Goal: Task Accomplishment & Management: Manage account settings

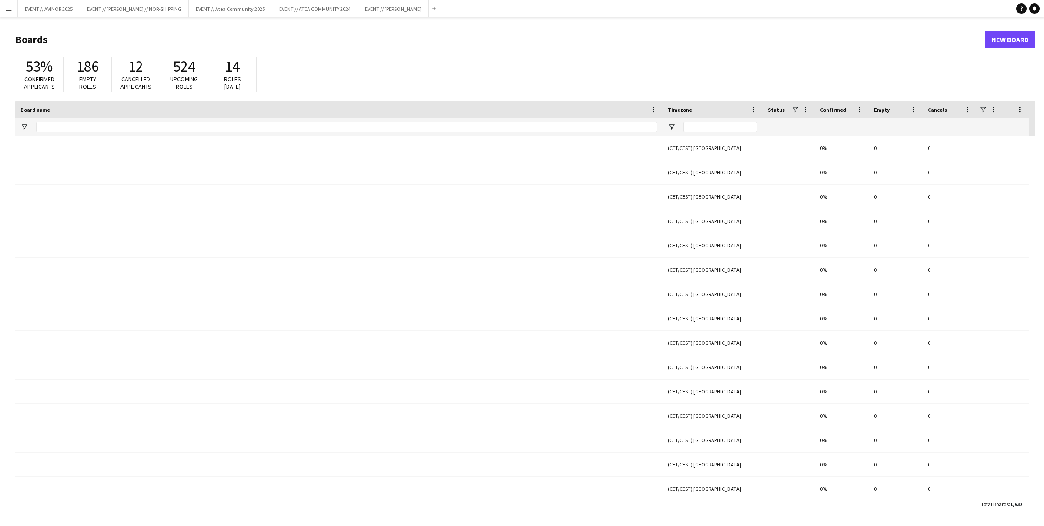
type input "******"
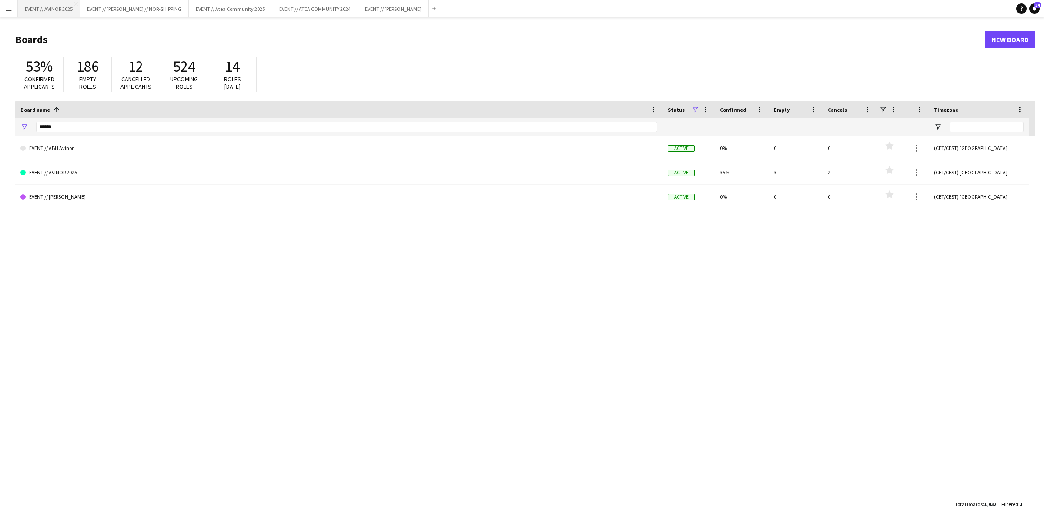
click at [19, 11] on button "EVENT // AVINOR 2025 Close" at bounding box center [49, 8] width 62 height 17
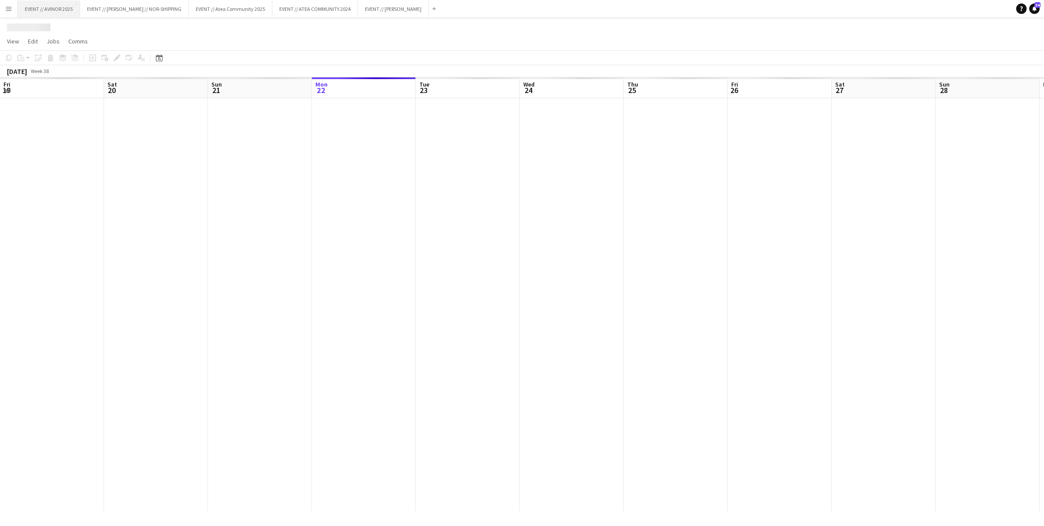
scroll to position [0, 207]
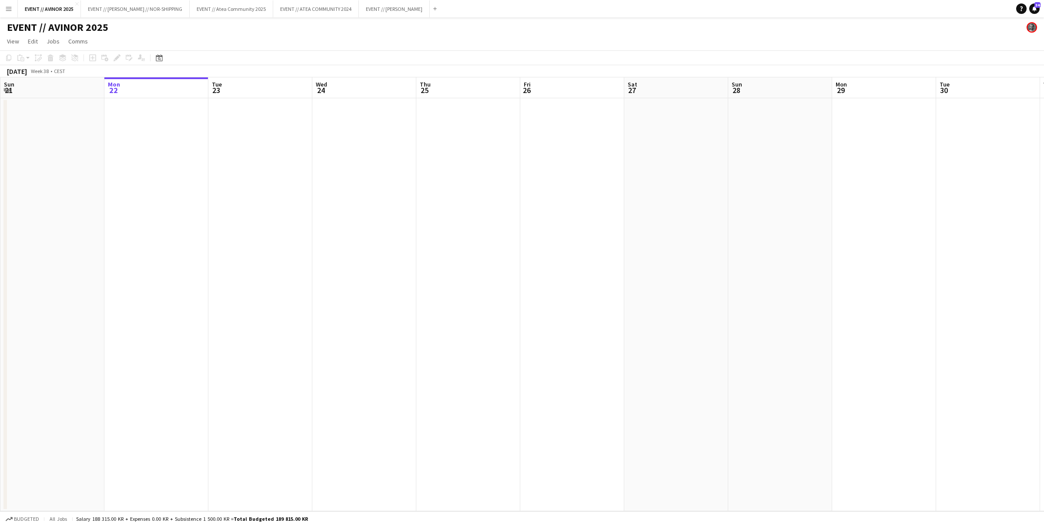
click at [11, 10] on app-icon "Menu" at bounding box center [8, 8] width 7 height 7
click at [115, 32] on link "Boards" at bounding box center [131, 29] width 87 height 17
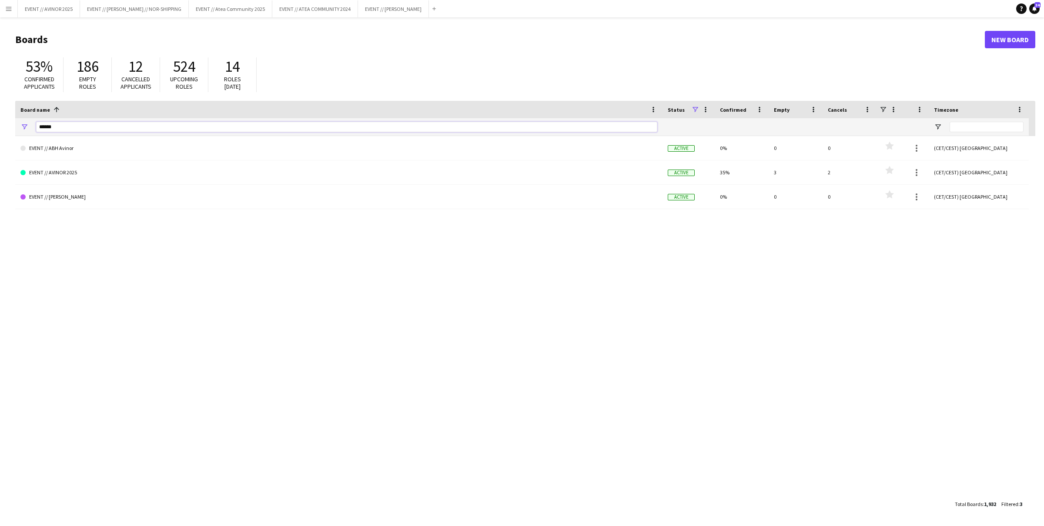
click at [60, 126] on input "******" at bounding box center [346, 127] width 621 height 10
click at [61, 127] on input "******" at bounding box center [346, 127] width 621 height 10
type input "****"
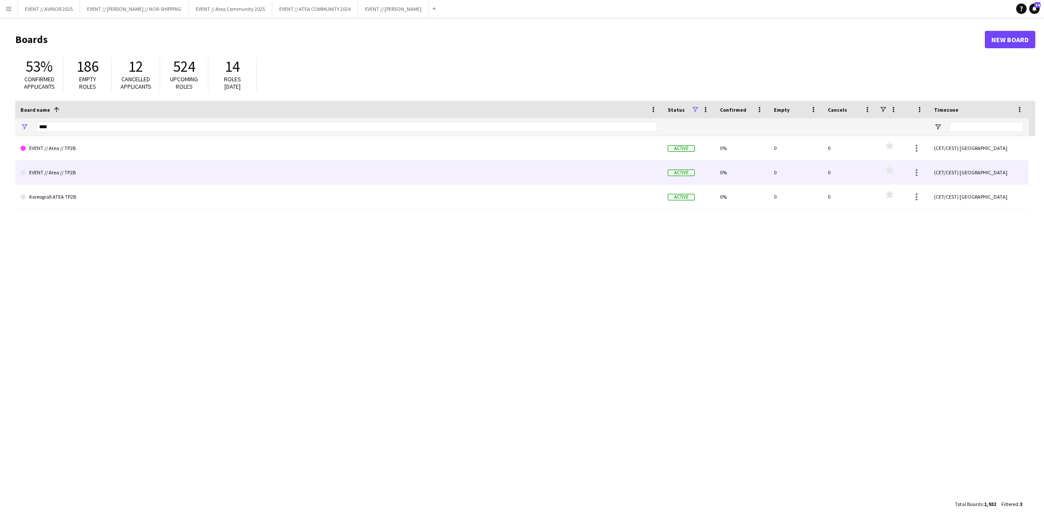
click at [78, 172] on link "EVENT // Atea // TP2B" at bounding box center [338, 172] width 637 height 24
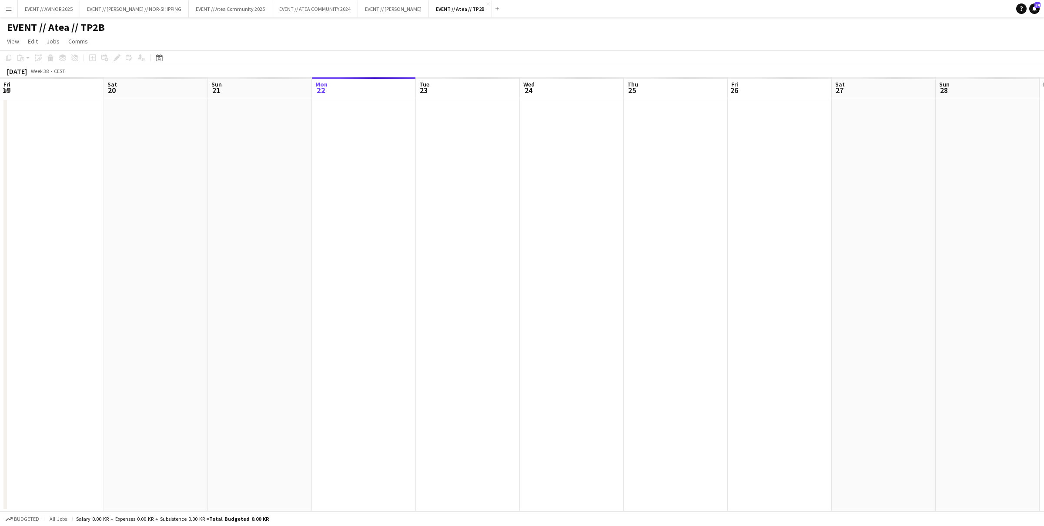
scroll to position [0, 207]
click at [17, 42] on span "View" at bounding box center [13, 41] width 12 height 8
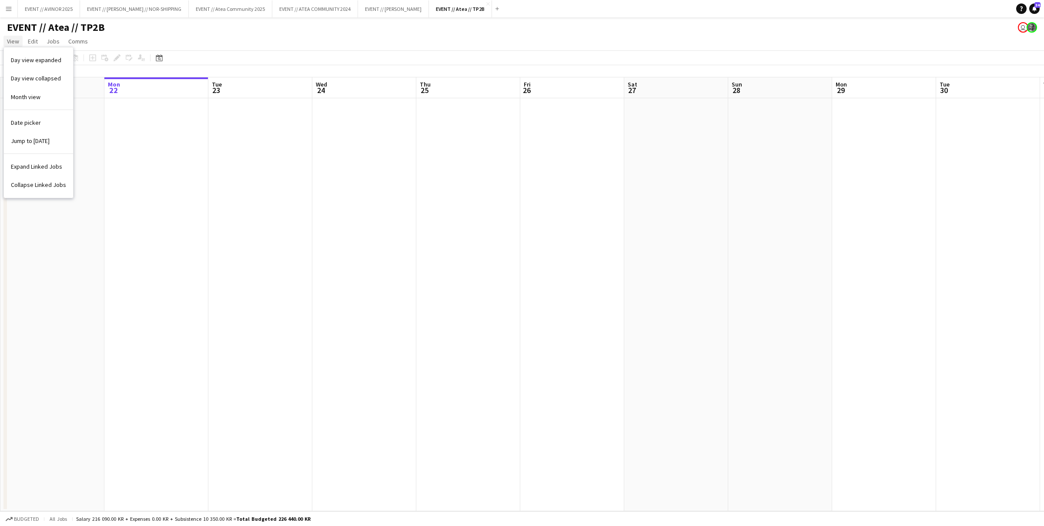
click at [17, 42] on span "View" at bounding box center [13, 41] width 12 height 8
click at [35, 40] on span "Edit" at bounding box center [33, 41] width 10 height 8
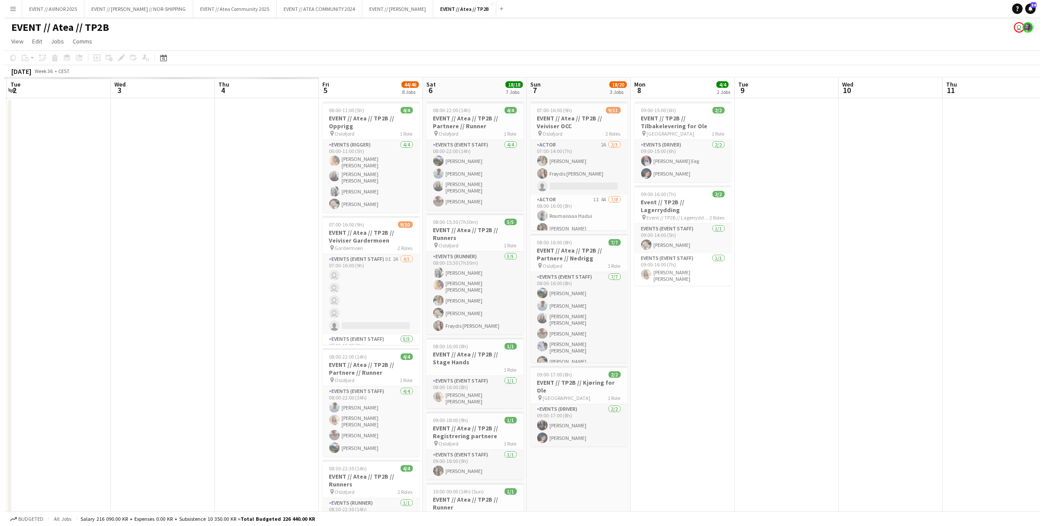
scroll to position [0, 193]
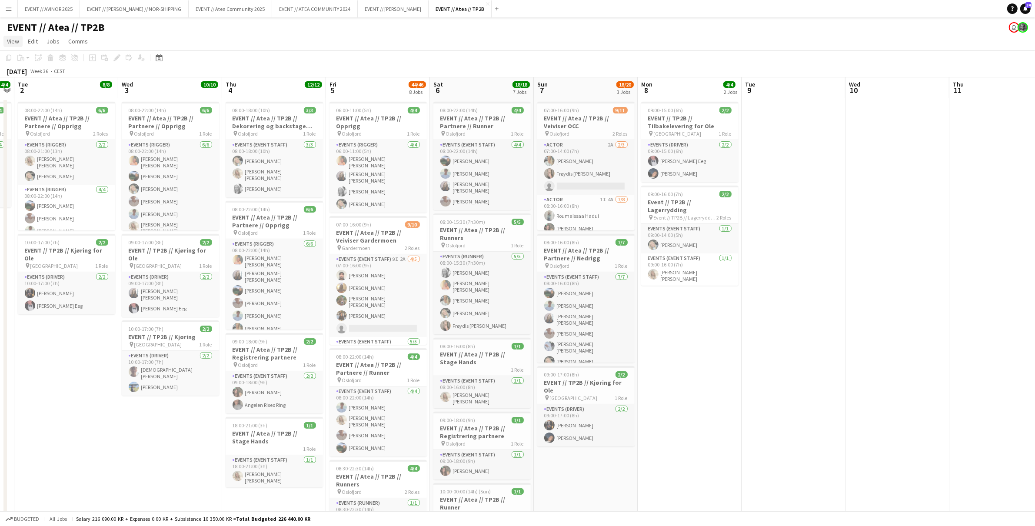
click at [15, 40] on span "View" at bounding box center [13, 41] width 12 height 8
click at [30, 41] on span "Edit" at bounding box center [33, 41] width 10 height 8
click at [13, 14] on button "Menu" at bounding box center [8, 8] width 17 height 17
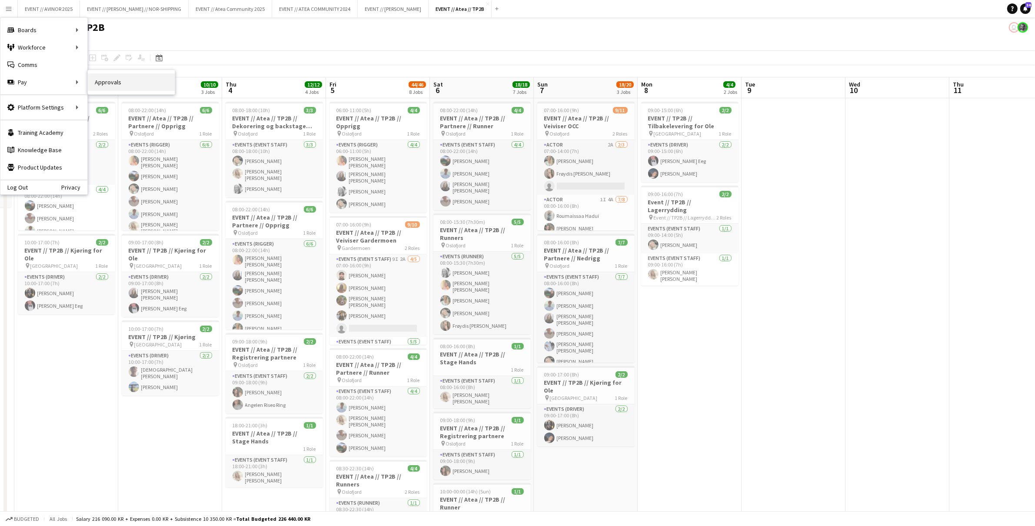
click at [95, 77] on link "Approvals" at bounding box center [131, 81] width 87 height 17
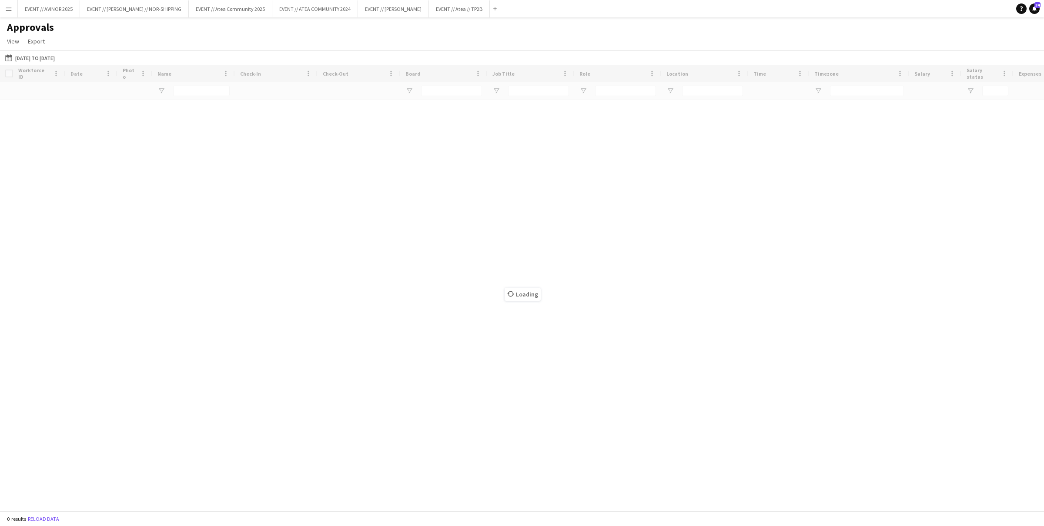
click at [44, 60] on button "[DATE] to [DATE] [DATE] to [DATE]" at bounding box center [29, 58] width 53 height 10
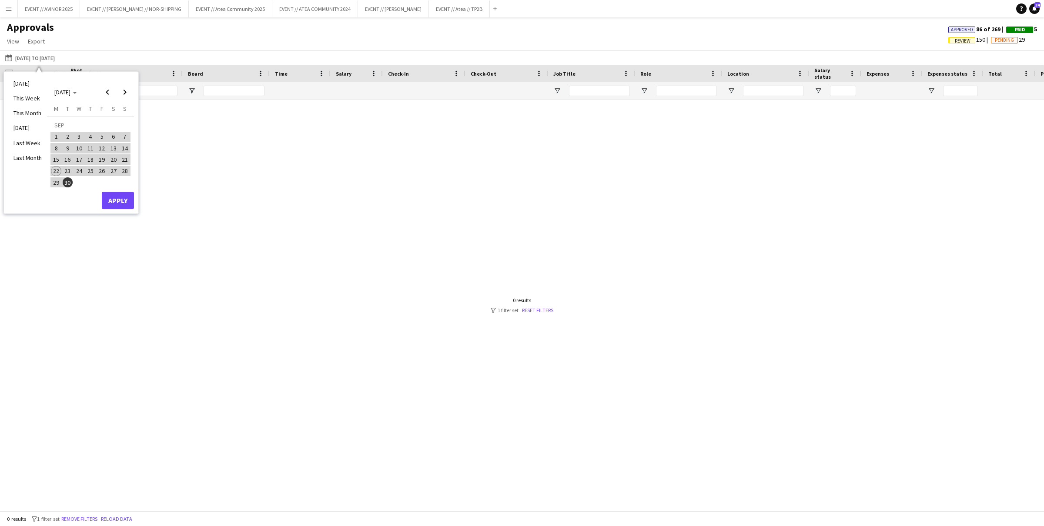
click at [143, 53] on div "[DATE] to [DATE] [DATE] to [DATE] [DATE] This Week This Month [DATE] Last Week …" at bounding box center [522, 57] width 1044 height 14
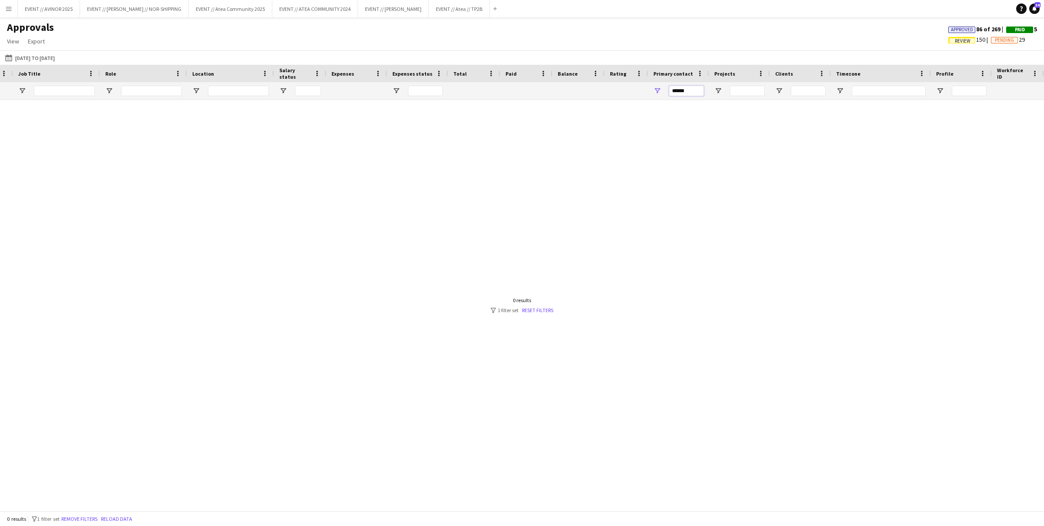
click at [689, 94] on input "******" at bounding box center [686, 91] width 35 height 10
click at [671, 39] on div "Approvals View Customise view Customise filters Reset Filters Reset View Reset …" at bounding box center [522, 36] width 1044 height 30
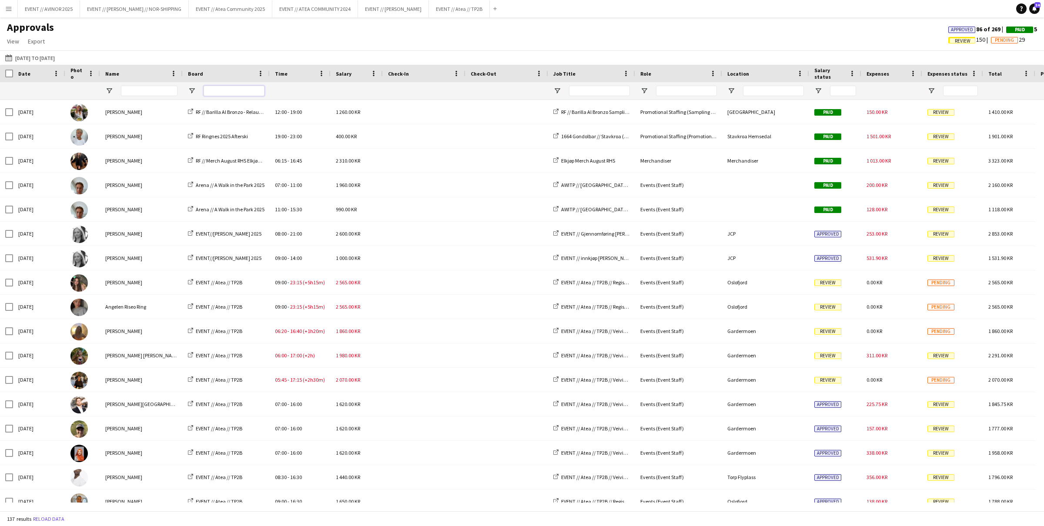
click at [220, 89] on input "Board Filter Input" at bounding box center [233, 91] width 61 height 10
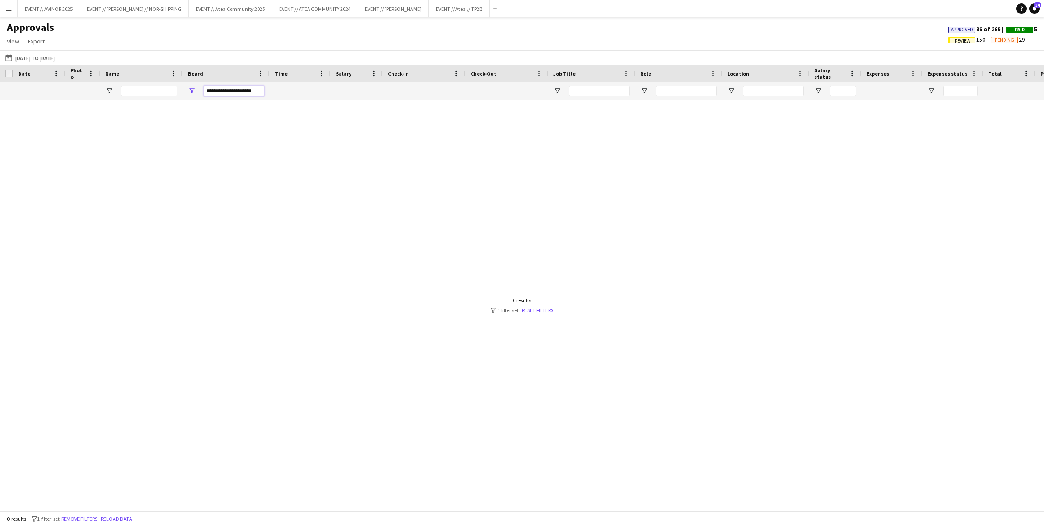
type input "**********"
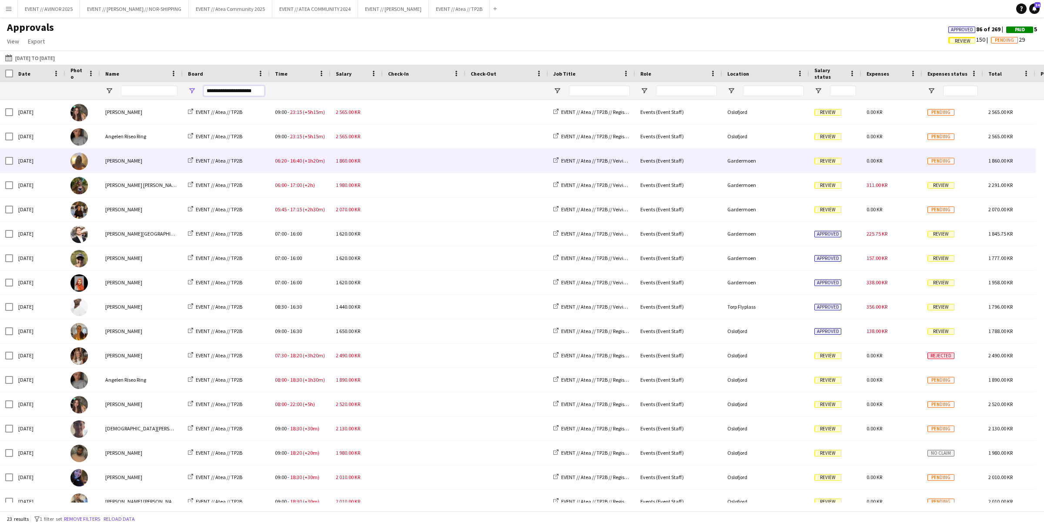
scroll to position [103, 0]
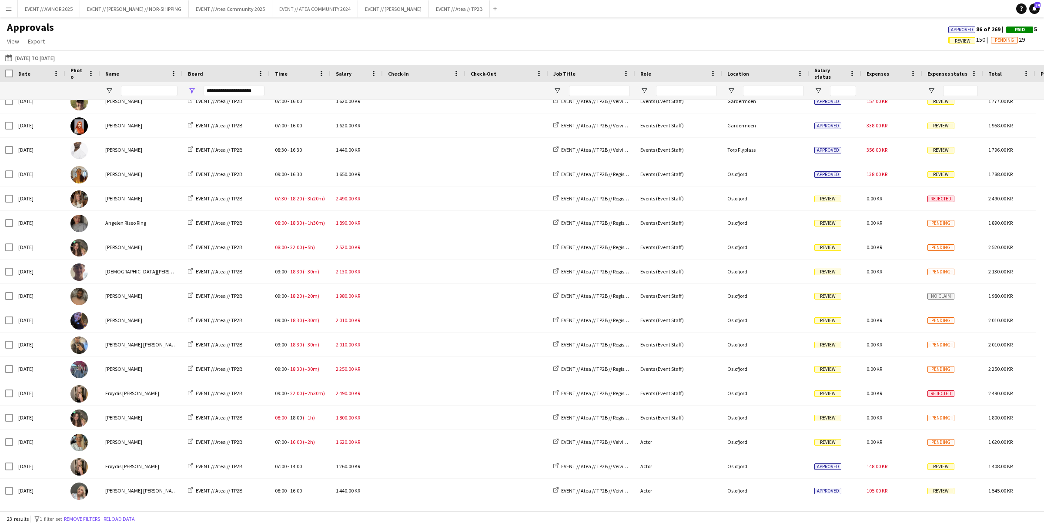
click at [957, 43] on span "Review" at bounding box center [962, 41] width 16 height 6
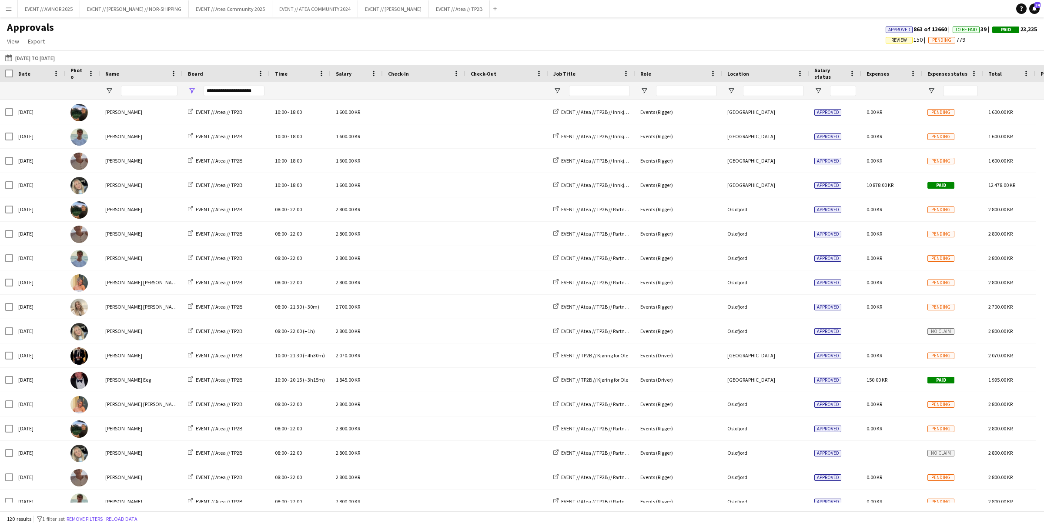
click at [11, 9] on app-icon "Menu" at bounding box center [8, 8] width 7 height 7
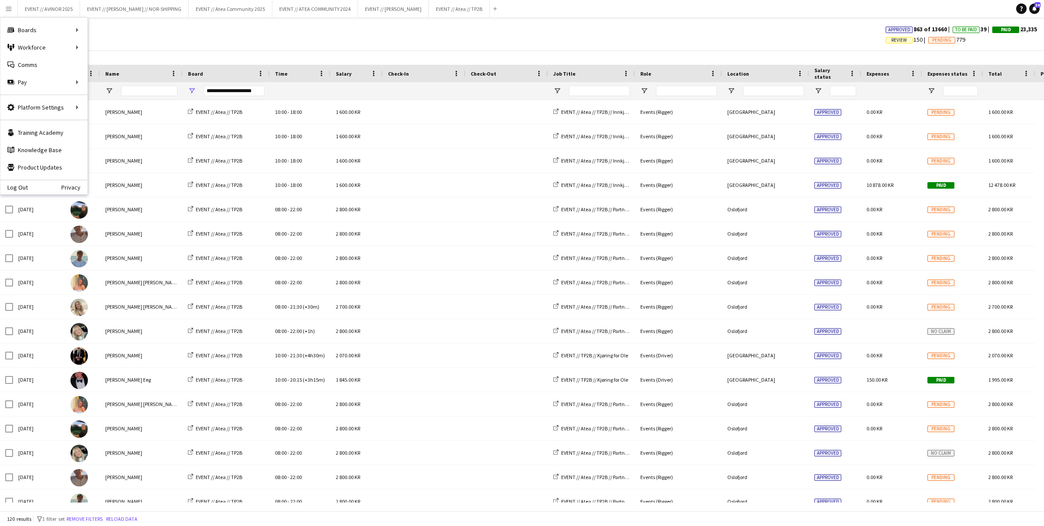
click at [210, 30] on div "Approvals View Customise view Customise filters Reset Filters Reset View Reset …" at bounding box center [522, 36] width 1044 height 30
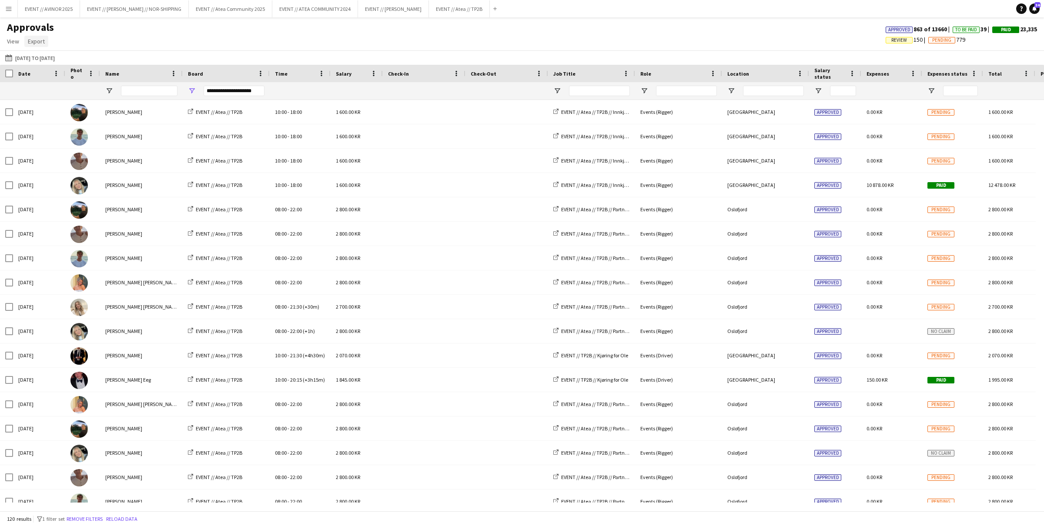
click at [29, 44] on span "Export" at bounding box center [36, 41] width 17 height 8
click at [64, 67] on link "Export as XLSX" at bounding box center [55, 60] width 61 height 18
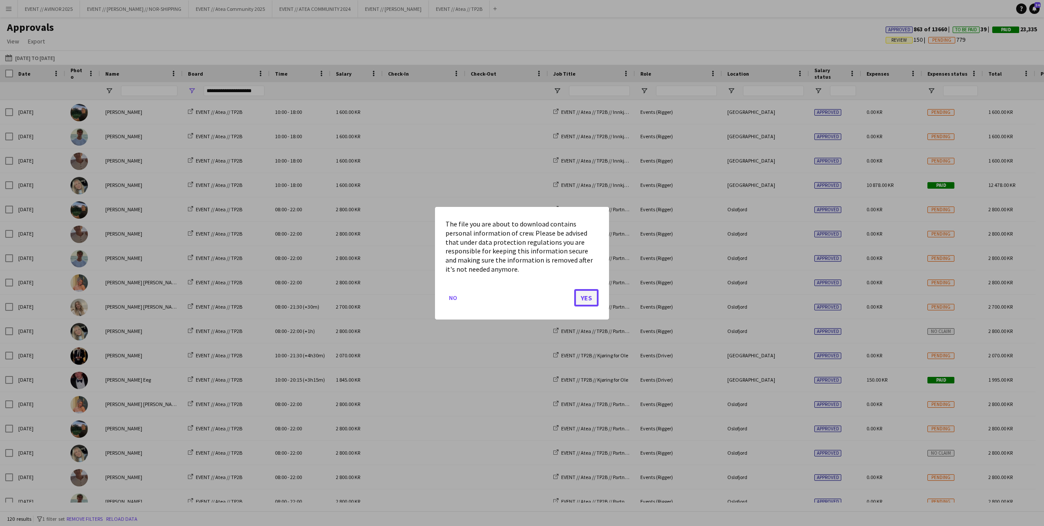
click at [581, 303] on button "Yes" at bounding box center [586, 297] width 24 height 17
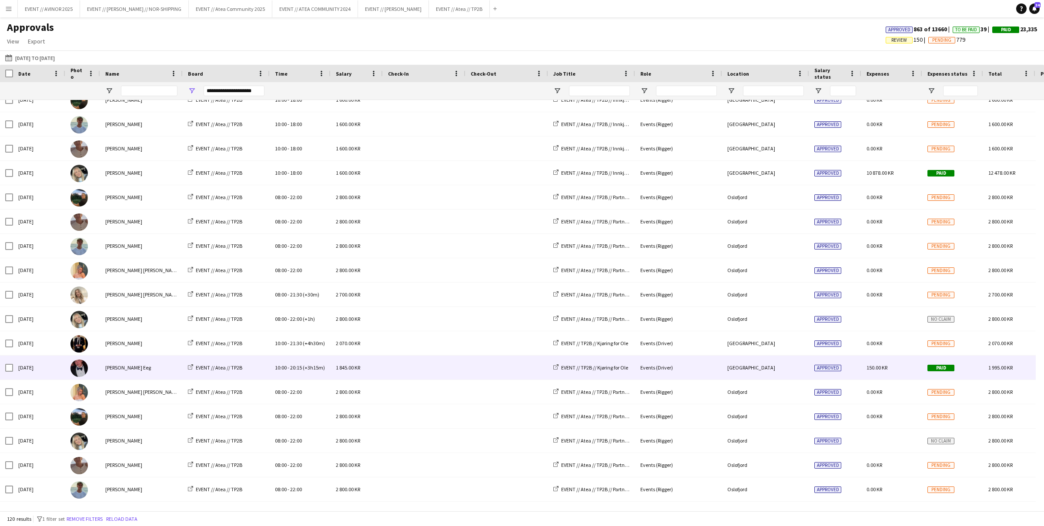
scroll to position [0, 0]
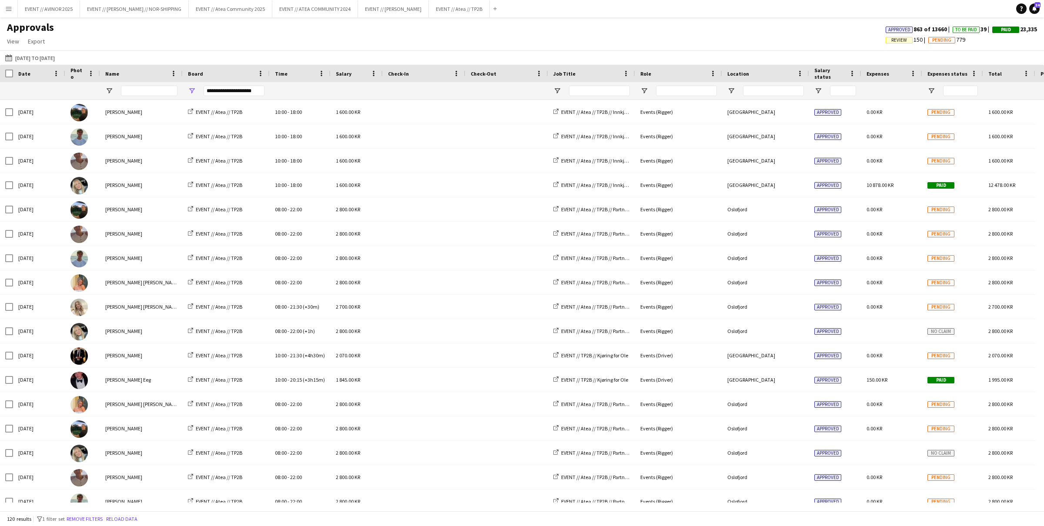
click at [895, 39] on span "Review" at bounding box center [899, 40] width 16 height 6
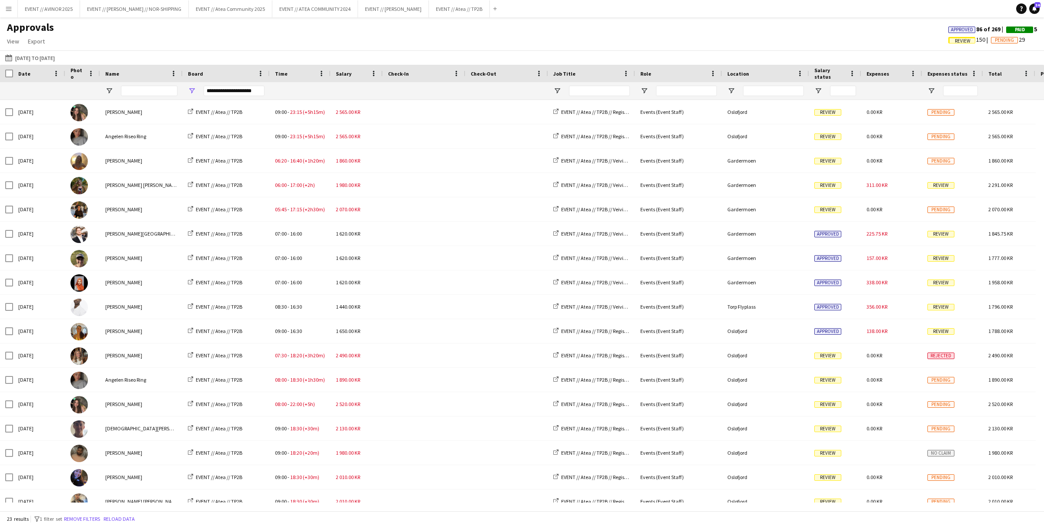
click at [636, 73] on div "Role" at bounding box center [678, 73] width 87 height 17
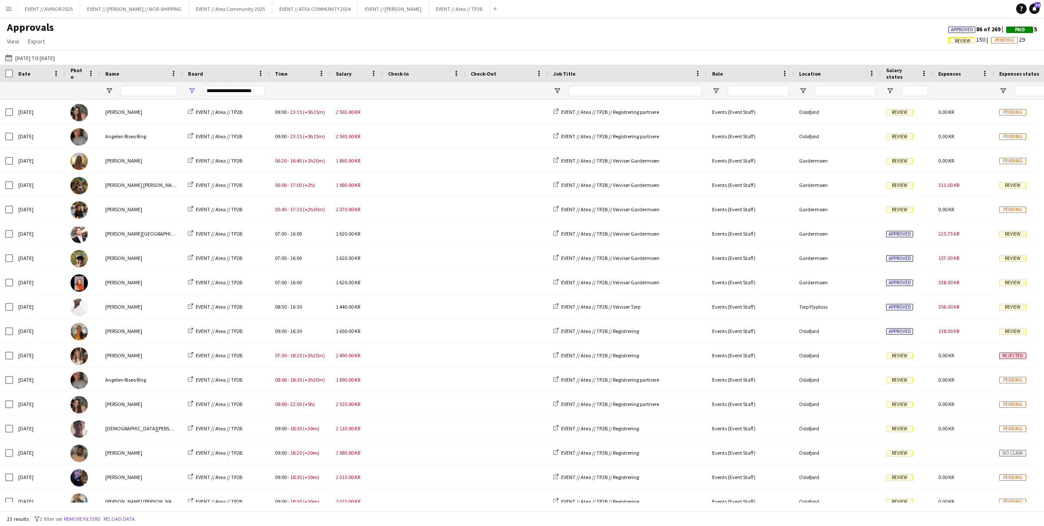
drag, startPoint x: 634, startPoint y: 72, endPoint x: 706, endPoint y: 79, distance: 72.1
click at [706, 79] on div at bounding box center [705, 73] width 3 height 17
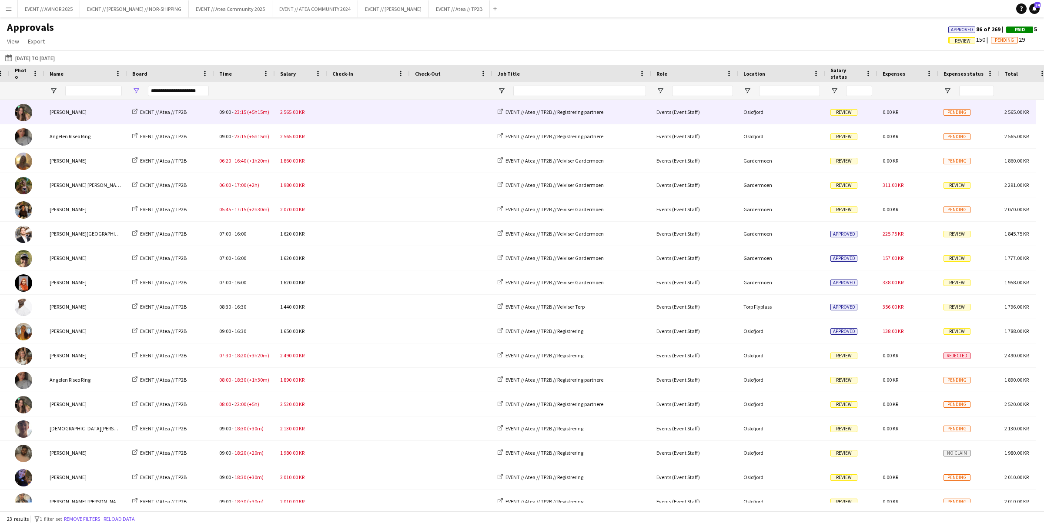
scroll to position [0, 88]
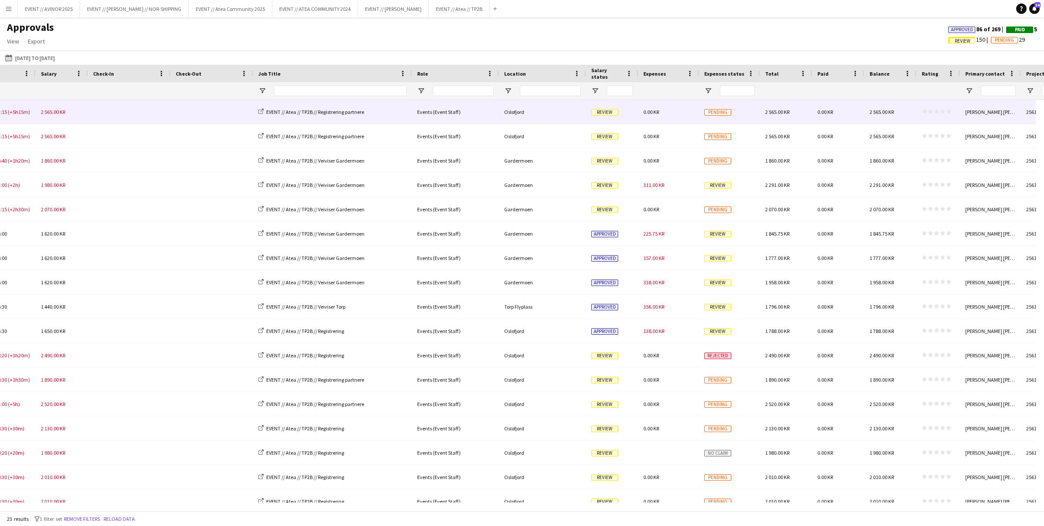
click at [607, 112] on span "Review" at bounding box center [604, 112] width 27 height 7
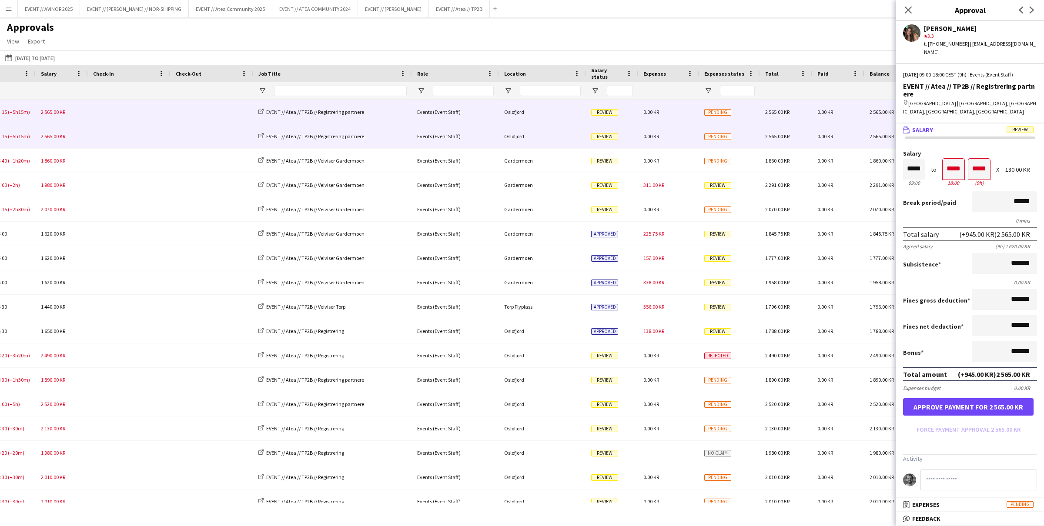
click at [606, 138] on span "Review" at bounding box center [604, 136] width 27 height 7
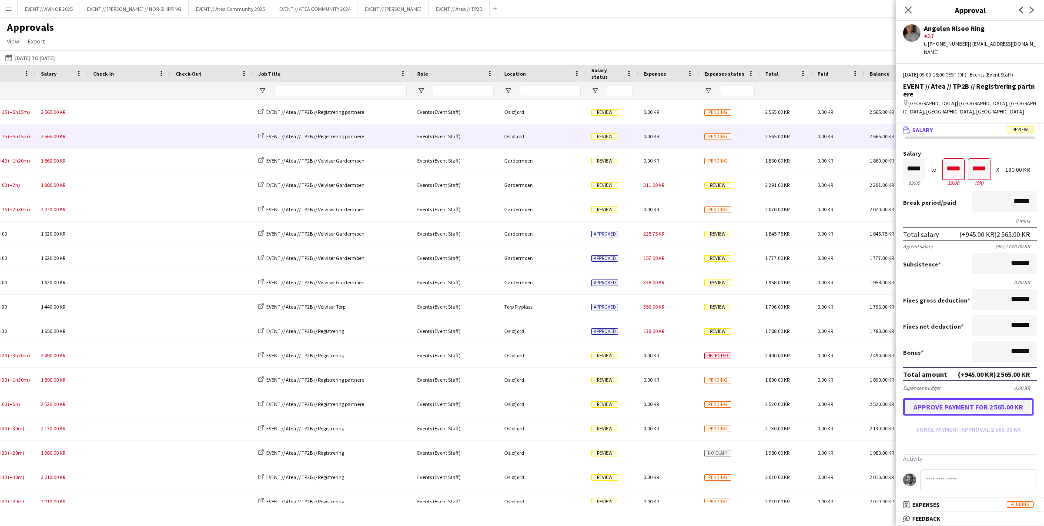
click at [973, 400] on button "Approve payment for 2 565.00 KR" at bounding box center [968, 406] width 130 height 17
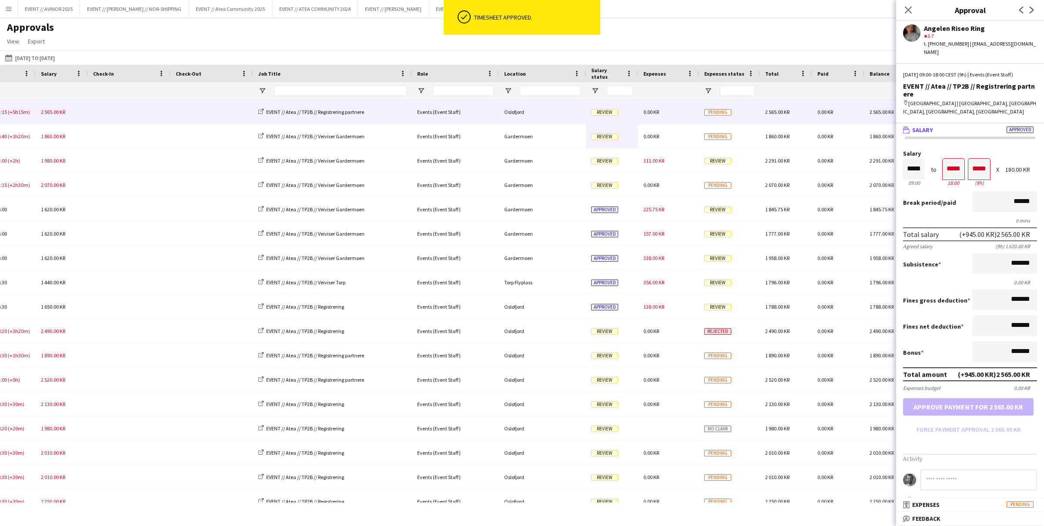
click at [603, 113] on span "Review" at bounding box center [604, 112] width 27 height 7
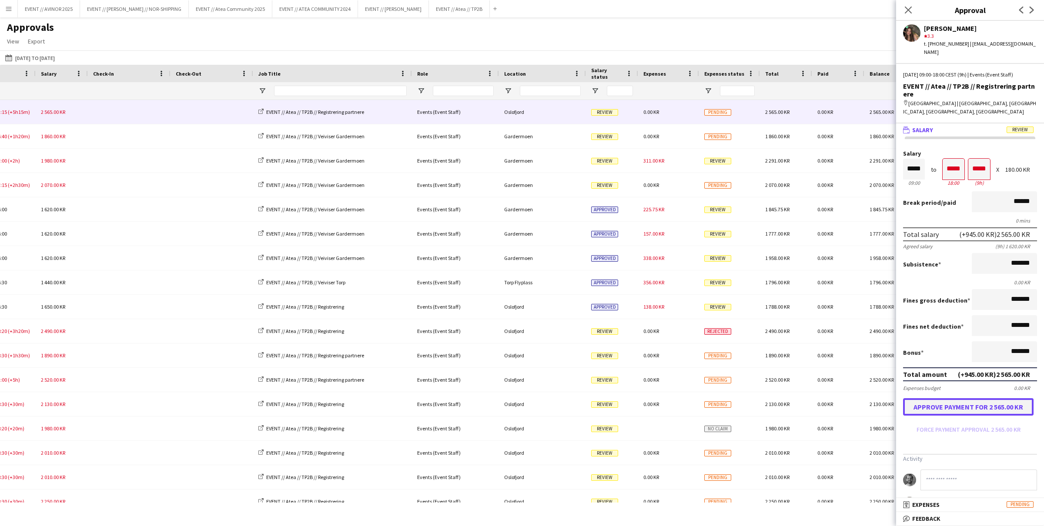
click at [925, 401] on button "Approve payment for 2 565.00 KR" at bounding box center [968, 406] width 130 height 17
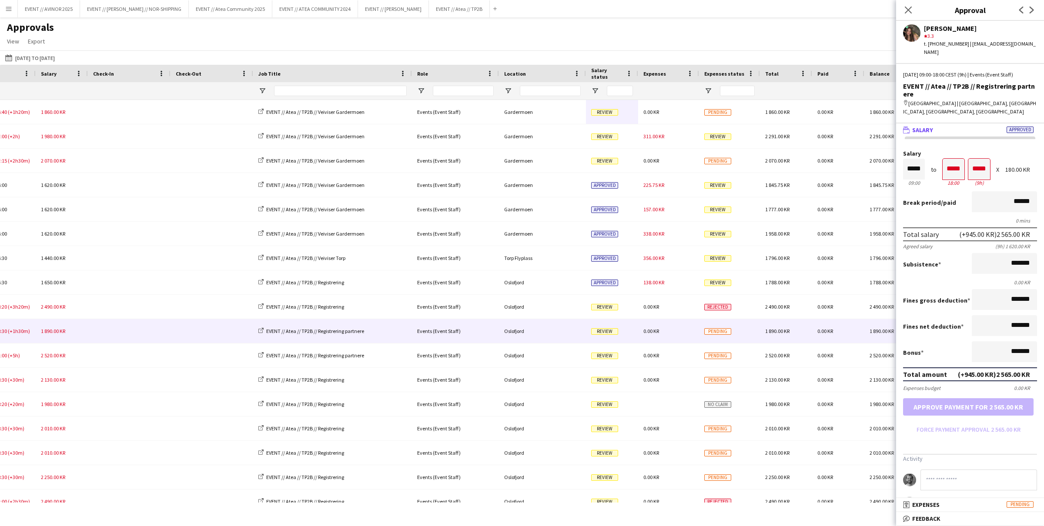
click at [607, 332] on span "Review" at bounding box center [604, 331] width 27 height 7
click at [921, 400] on button "Approve payment for 1 890.00 KR" at bounding box center [968, 406] width 130 height 17
click at [602, 330] on span "Review" at bounding box center [604, 331] width 27 height 7
click at [928, 398] on button "Approve payment for 2 520.00 KR" at bounding box center [968, 406] width 130 height 17
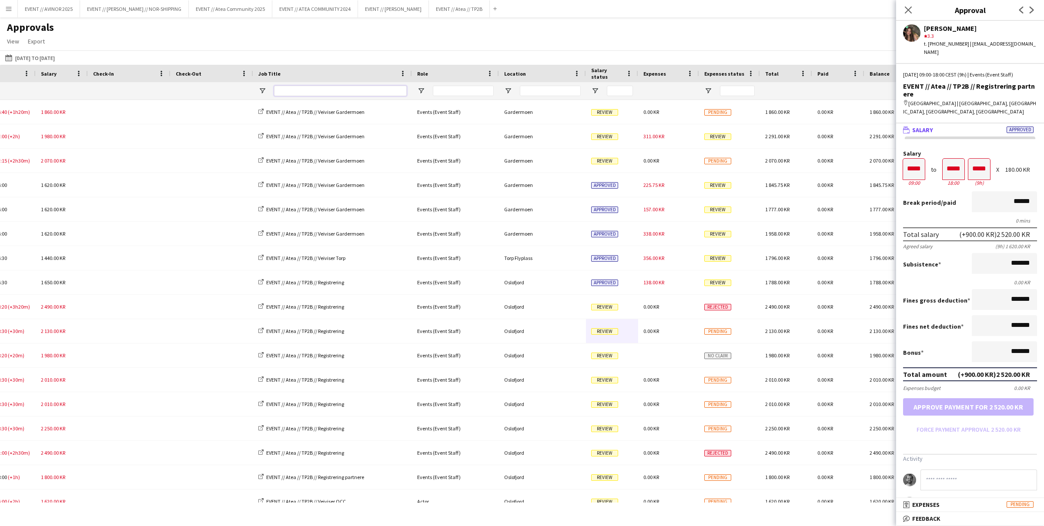
click at [336, 93] on input "Job Title Filter Input" at bounding box center [340, 91] width 133 height 10
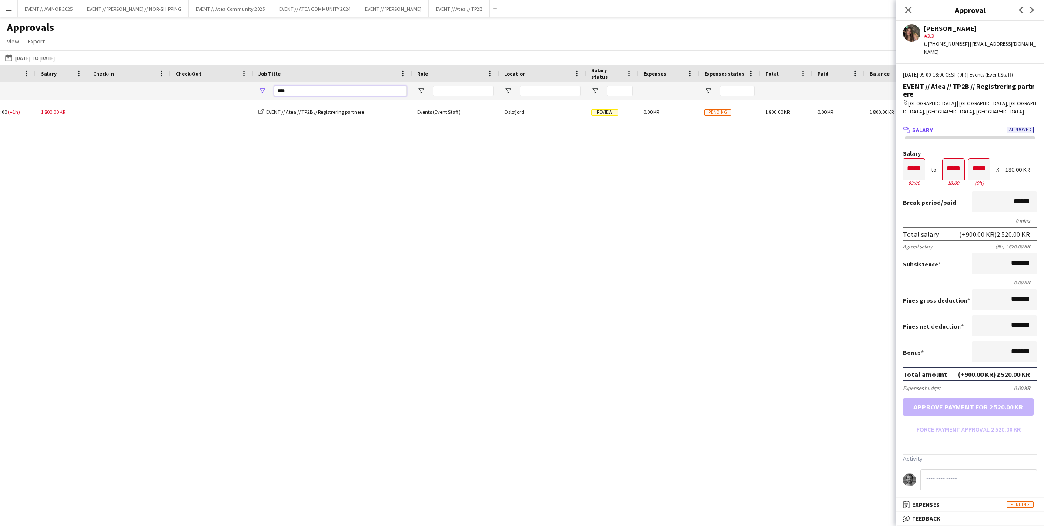
type input "****"
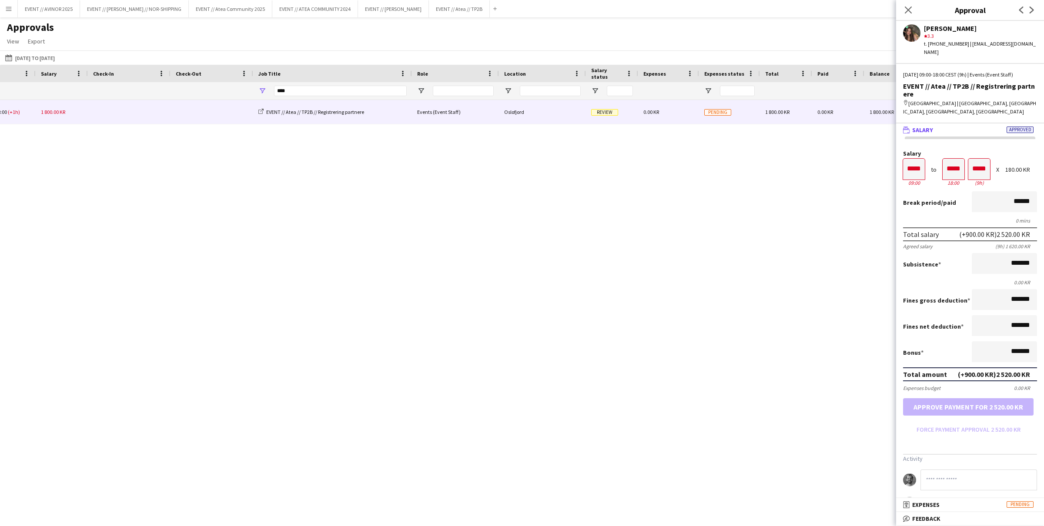
click at [611, 113] on span "Review" at bounding box center [604, 112] width 27 height 7
click at [1001, 398] on button "Approve payment for 1 800.00 KR" at bounding box center [968, 406] width 130 height 17
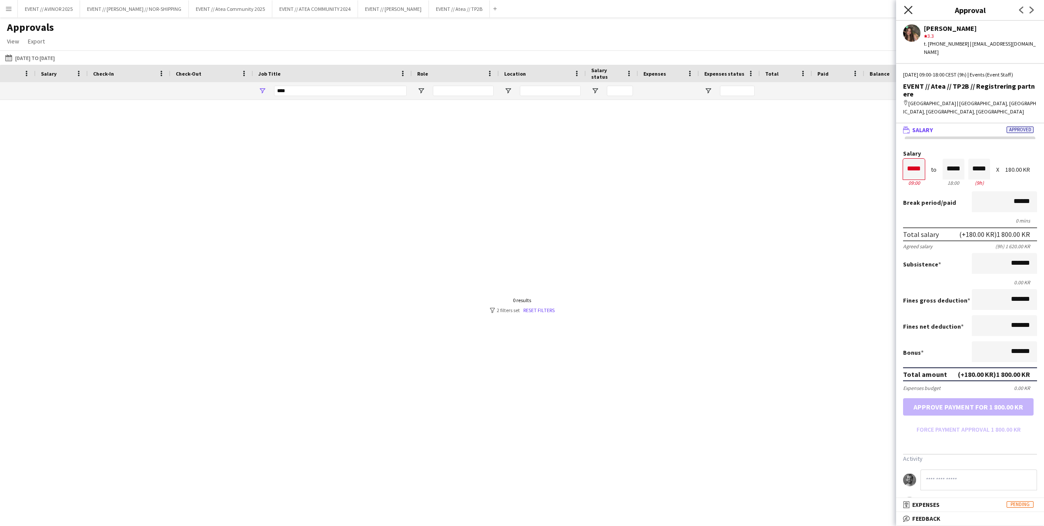
click at [911, 9] on icon "Close pop-in" at bounding box center [908, 10] width 8 height 8
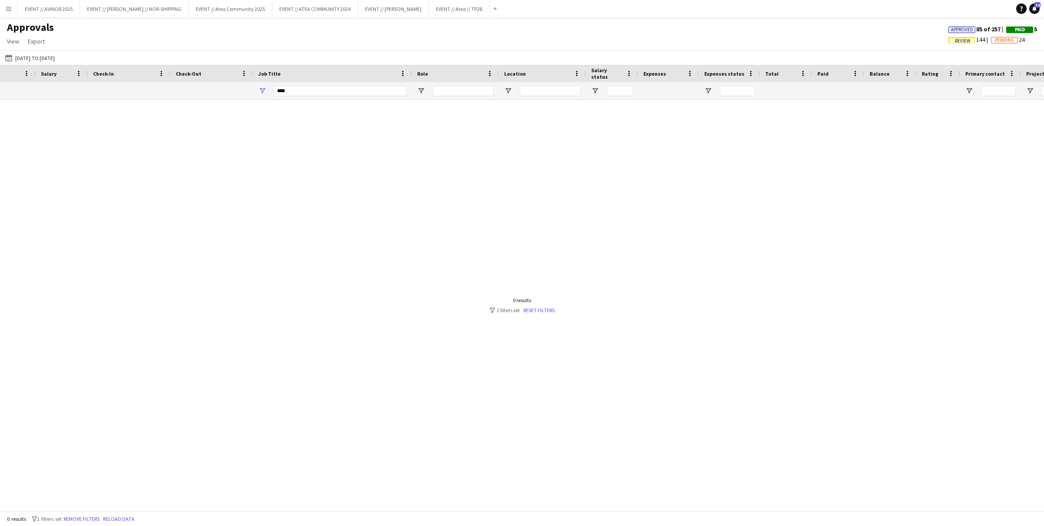
click at [954, 41] on span "Review" at bounding box center [962, 41] width 16 height 6
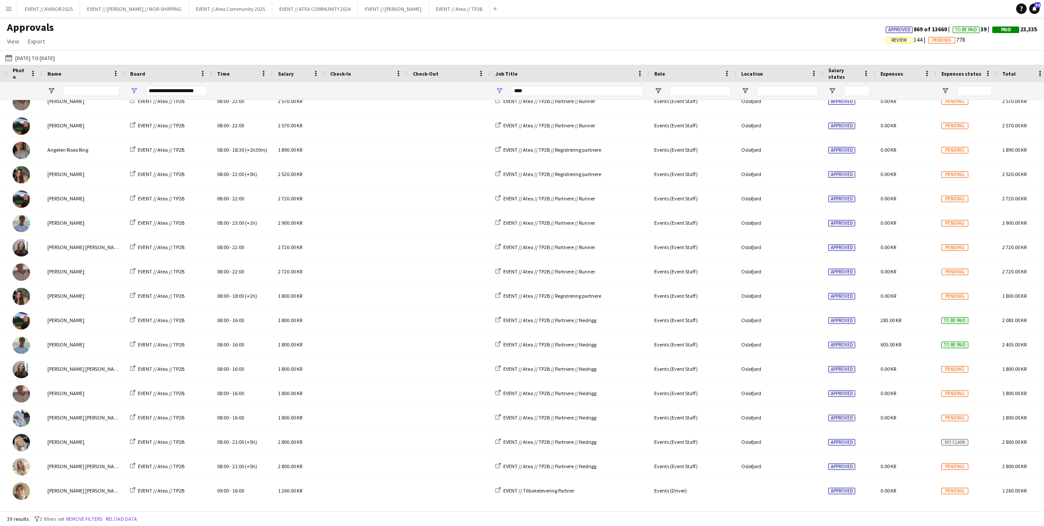
scroll to position [0, 20]
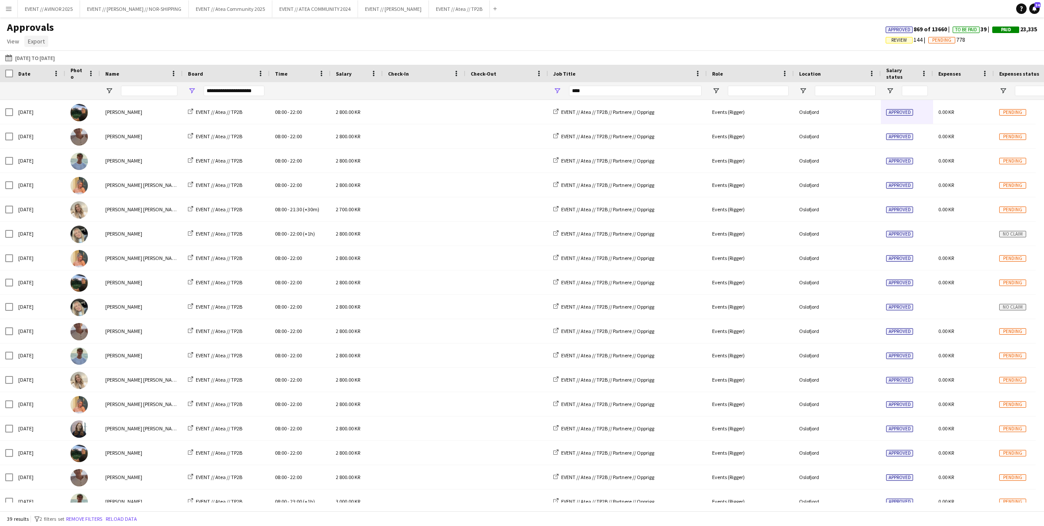
click at [46, 42] on link "Export" at bounding box center [36, 41] width 24 height 11
click at [68, 63] on span "Export as XLSX" at bounding box center [51, 60] width 38 height 8
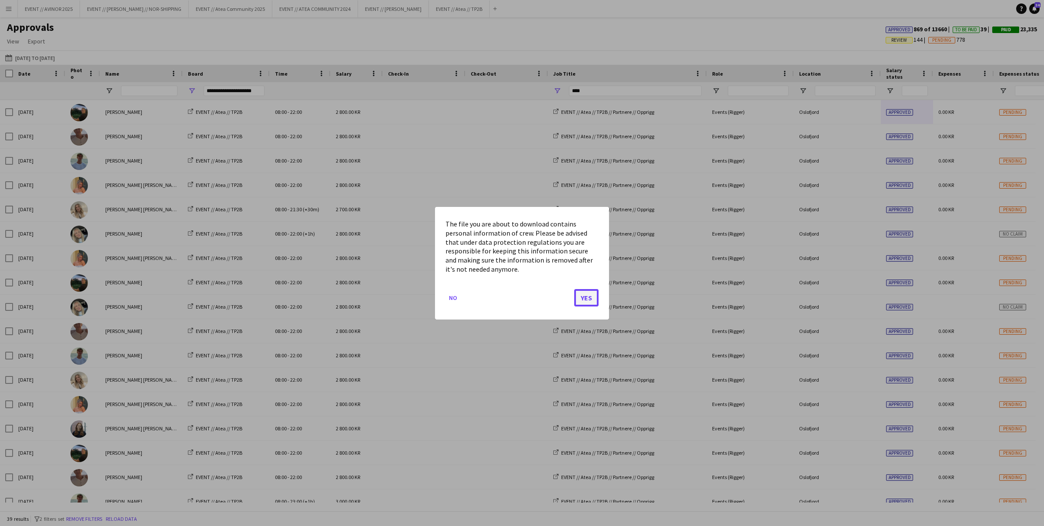
click at [587, 292] on button "Yes" at bounding box center [586, 297] width 24 height 17
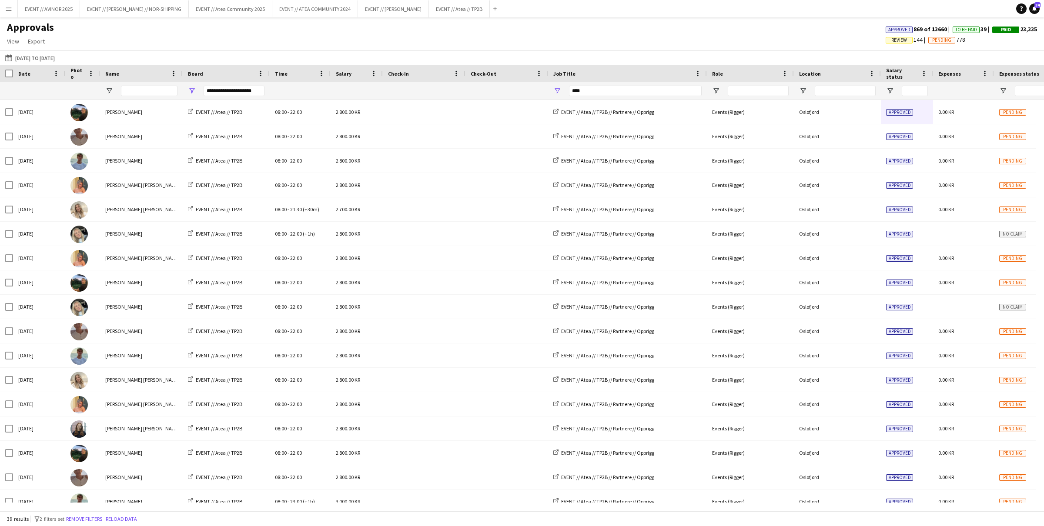
click at [891, 42] on span "Review" at bounding box center [899, 40] width 16 height 6
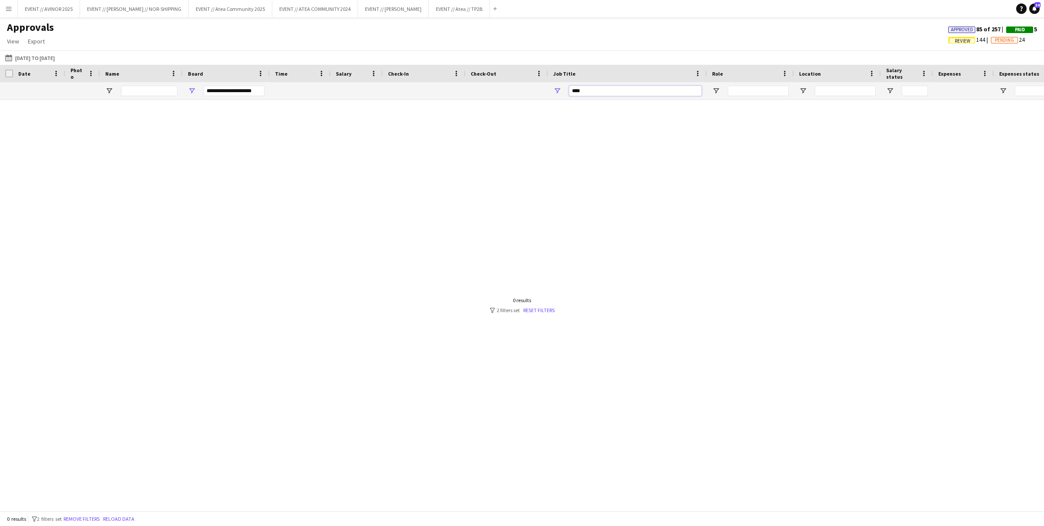
click at [668, 93] on input "****" at bounding box center [635, 91] width 133 height 10
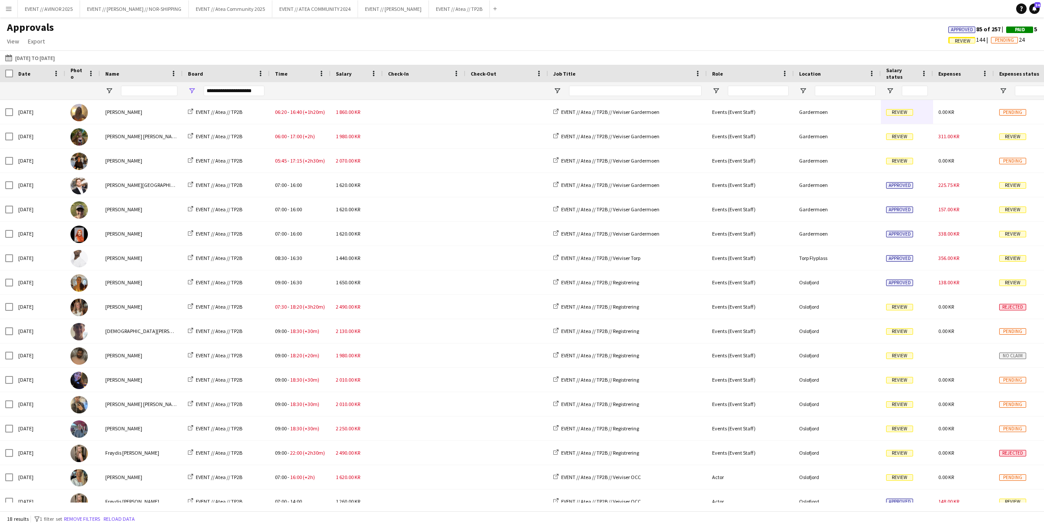
click at [639, 33] on div "Approvals View Customise view Customise filters Reset Filters Reset View Reset …" at bounding box center [522, 36] width 1044 height 30
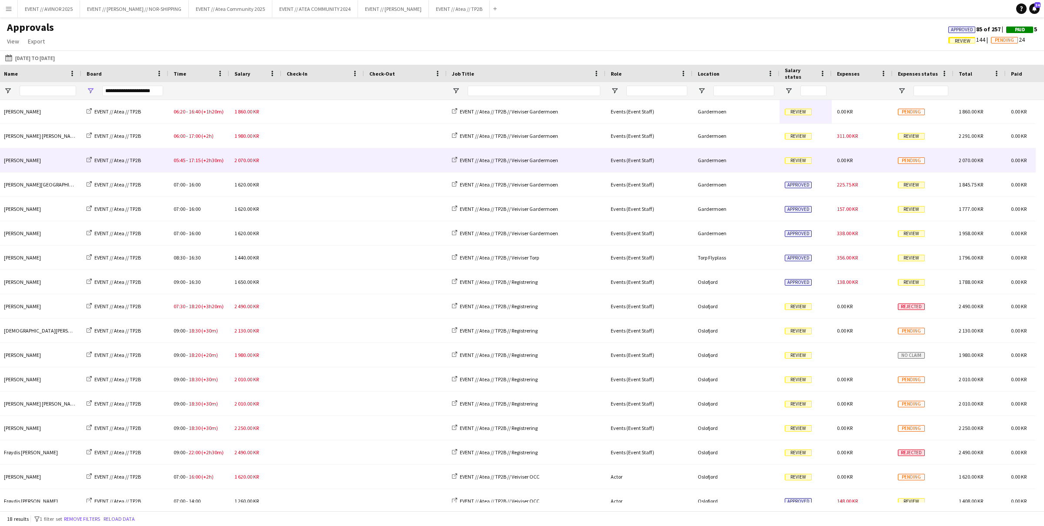
scroll to position [0, 118]
